Goal: Browse casually: Explore the website without a specific task or goal

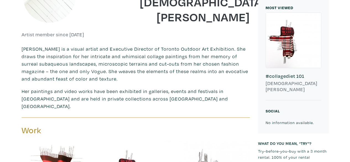
scroll to position [123, 0]
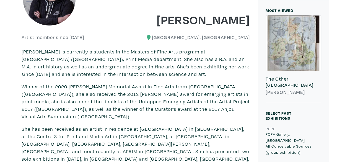
drag, startPoint x: 0, startPoint y: 0, endPoint x: 113, endPoint y: 120, distance: 164.8
click at [113, 120] on p "Winner of the 2020 Dave McGary Memorial Award in Fine Arts from Concordia Unive…" at bounding box center [136, 101] width 228 height 37
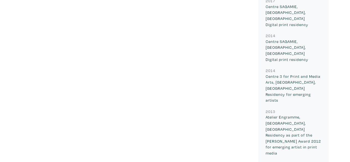
scroll to position [1006, 0]
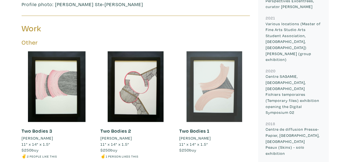
scroll to position [331, 0]
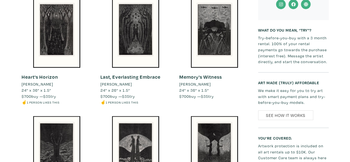
scroll to position [661, 0]
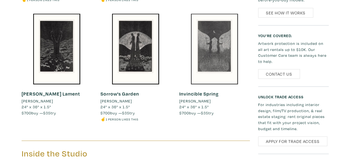
click at [208, 64] on div at bounding box center [214, 49] width 70 height 70
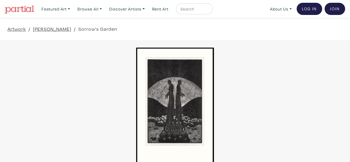
click at [189, 92] on div at bounding box center [175, 106] width 350 height 116
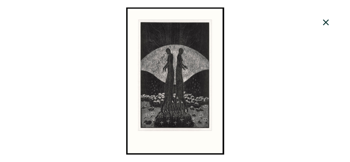
click at [189, 92] on div at bounding box center [175, 80] width 350 height 147
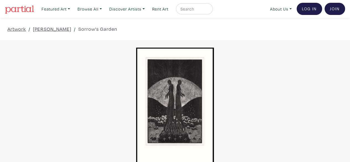
click at [179, 95] on div at bounding box center [175, 106] width 350 height 116
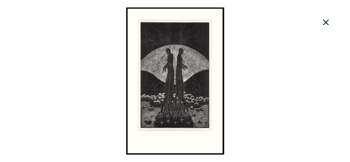
click at [179, 95] on div at bounding box center [175, 80] width 350 height 147
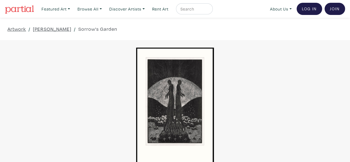
click at [217, 93] on div at bounding box center [175, 106] width 350 height 116
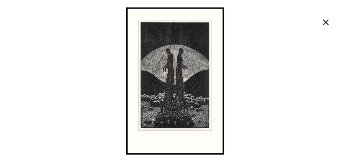
click at [216, 93] on div at bounding box center [175, 80] width 350 height 147
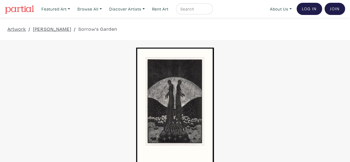
click at [184, 106] on div at bounding box center [175, 106] width 350 height 116
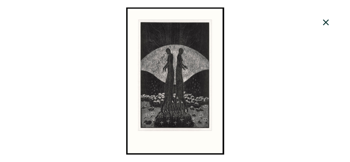
click at [185, 116] on div at bounding box center [175, 80] width 350 height 147
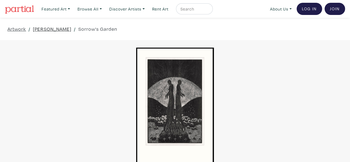
click at [45, 30] on link "[PERSON_NAME]" at bounding box center [52, 28] width 38 height 7
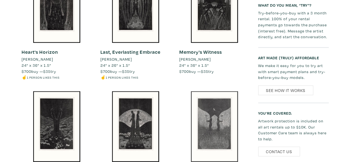
scroll to position [584, 0]
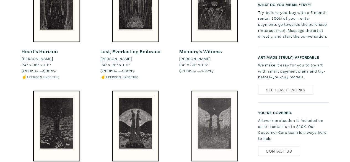
click at [210, 104] on div at bounding box center [214, 126] width 70 height 70
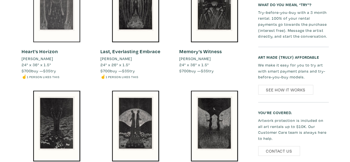
click at [65, 23] on div at bounding box center [57, 7] width 70 height 70
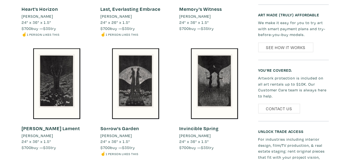
scroll to position [626, 0]
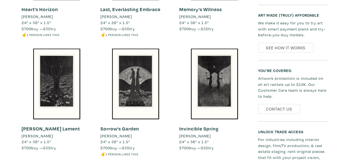
click at [123, 127] on link "Sorrow's Garden" at bounding box center [119, 128] width 39 height 6
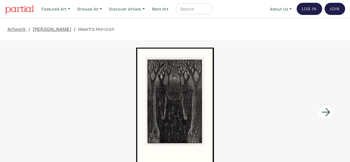
click at [190, 77] on div at bounding box center [175, 106] width 350 height 116
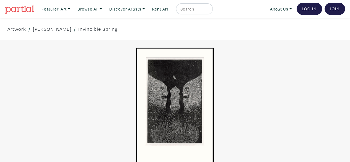
click at [183, 91] on div at bounding box center [175, 106] width 350 height 116
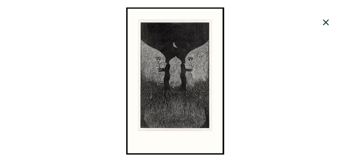
click at [221, 112] on div at bounding box center [175, 80] width 350 height 147
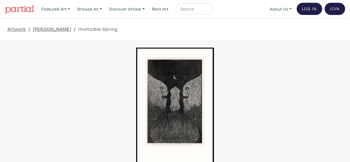
click at [244, 118] on div at bounding box center [175, 106] width 350 height 116
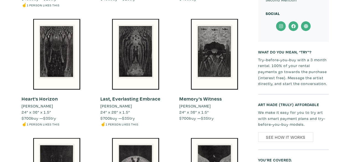
scroll to position [670, 0]
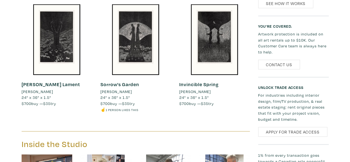
drag, startPoint x: 167, startPoint y: 110, endPoint x: 146, endPoint y: 111, distance: 21.1
click at [146, 111] on li "☝️ 1 person likes this" at bounding box center [135, 109] width 70 height 6
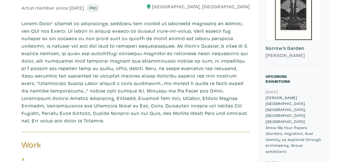
scroll to position [143, 0]
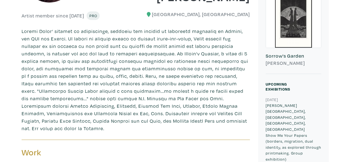
click at [199, 61] on p at bounding box center [136, 79] width 228 height 104
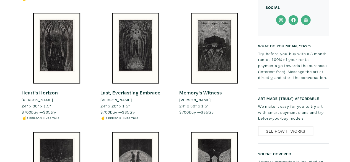
scroll to position [542, 0]
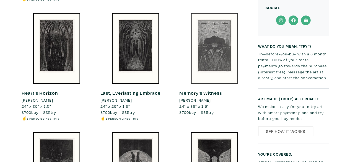
click at [185, 73] on div at bounding box center [214, 48] width 70 height 70
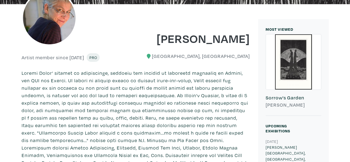
scroll to position [0, 0]
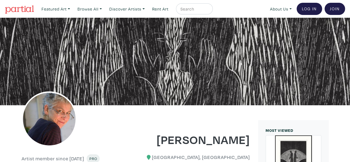
click at [28, 8] on img at bounding box center [19, 9] width 29 height 8
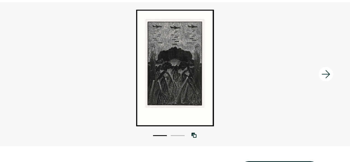
scroll to position [37, 0]
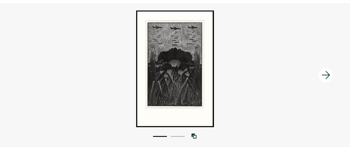
click at [193, 92] on div at bounding box center [175, 69] width 350 height 116
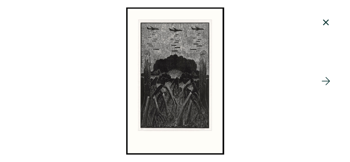
click at [218, 132] on div at bounding box center [175, 80] width 350 height 147
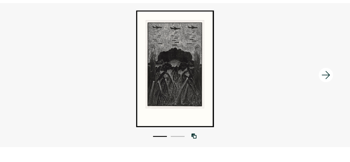
click at [210, 70] on div at bounding box center [175, 69] width 350 height 116
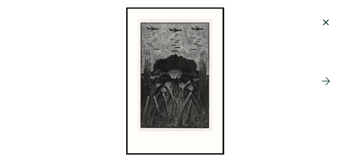
click at [210, 70] on div at bounding box center [175, 80] width 350 height 147
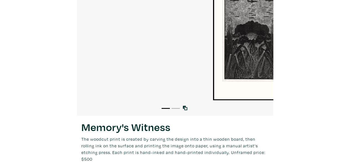
scroll to position [37, 0]
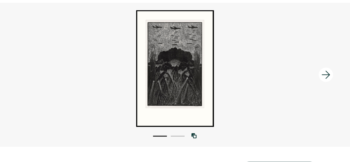
click at [208, 49] on div at bounding box center [175, 68] width 350 height 116
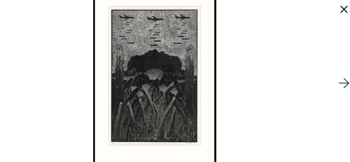
click at [327, 20] on icon at bounding box center [326, 22] width 6 height 6
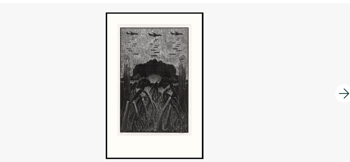
scroll to position [22, 0]
